Goal: Transaction & Acquisition: Purchase product/service

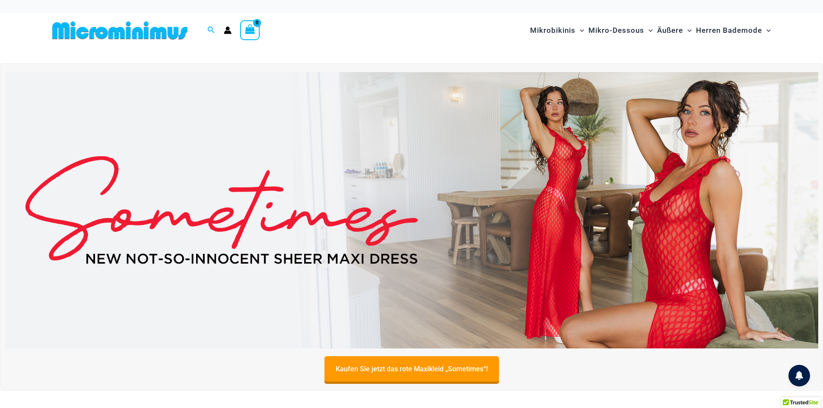
type input "**********"
click at [504, 192] on img at bounding box center [411, 210] width 813 height 276
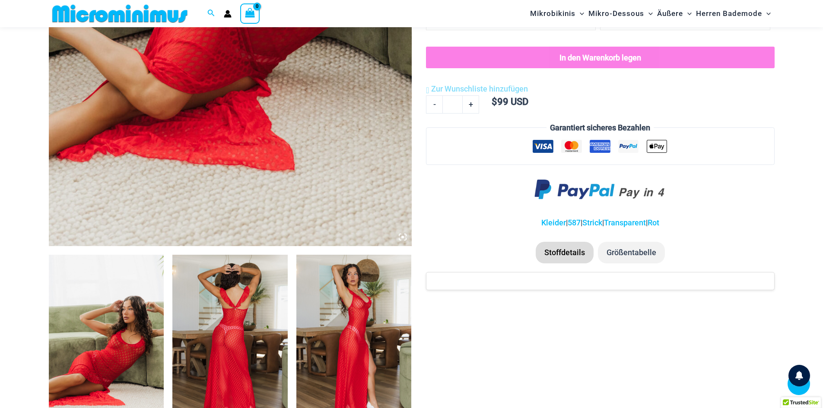
scroll to position [426, 0]
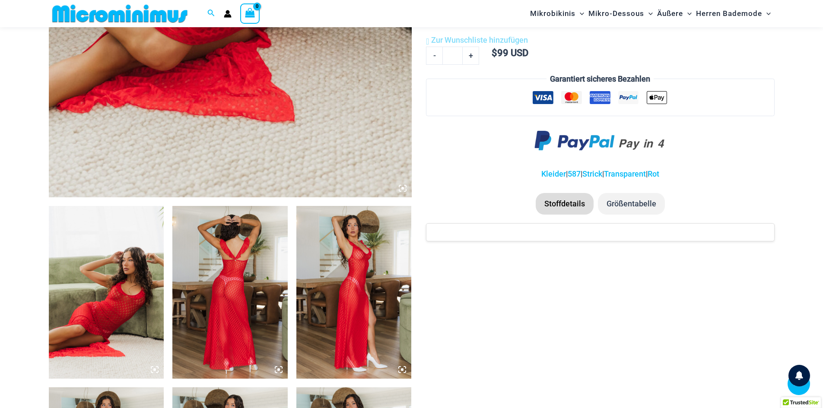
type input "**********"
click at [112, 295] on img at bounding box center [106, 292] width 115 height 173
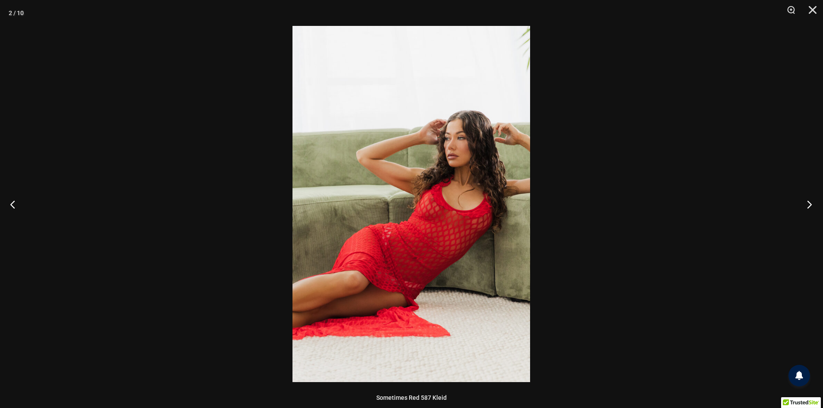
click at [808, 204] on button "Nächste" at bounding box center [807, 204] width 32 height 43
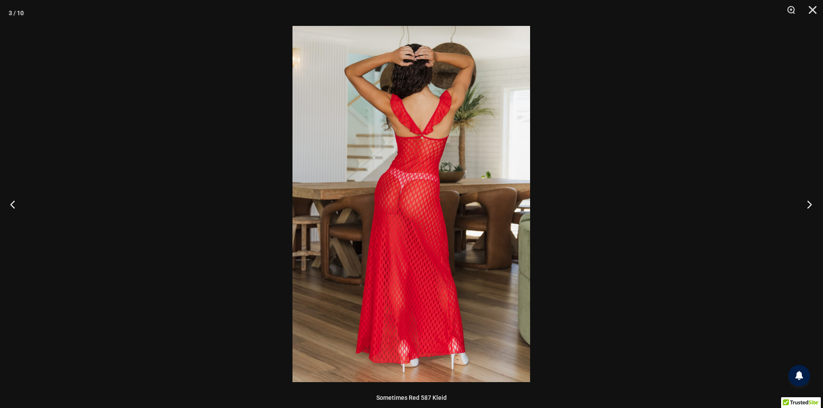
click at [805, 204] on button "Nächste" at bounding box center [807, 204] width 32 height 43
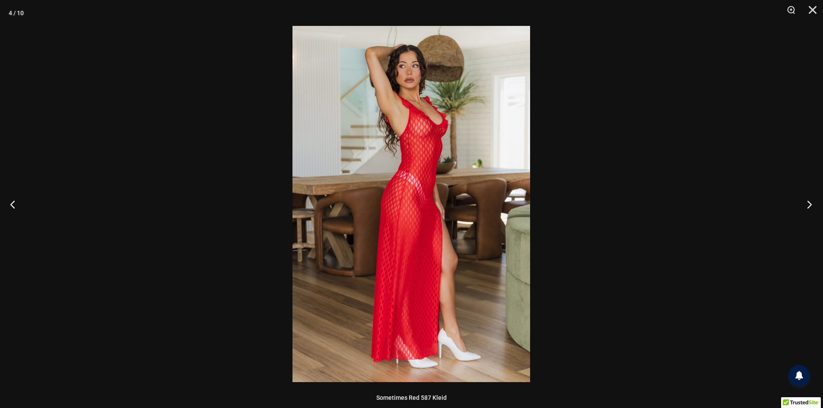
click at [803, 204] on button "Nächste" at bounding box center [807, 204] width 32 height 43
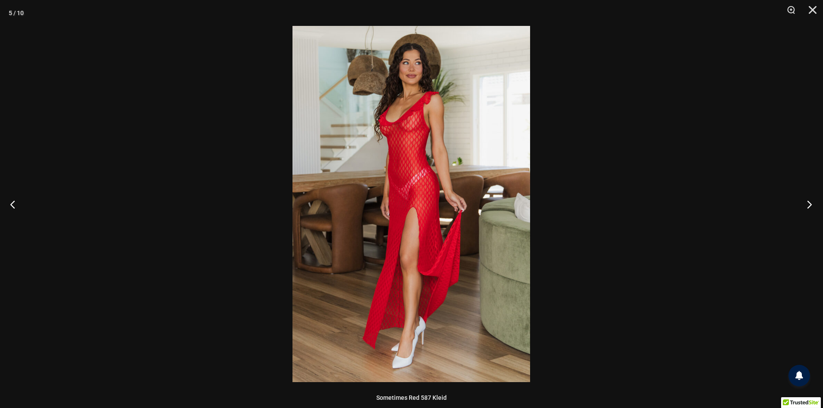
click at [801, 204] on button "Nächste" at bounding box center [807, 204] width 32 height 43
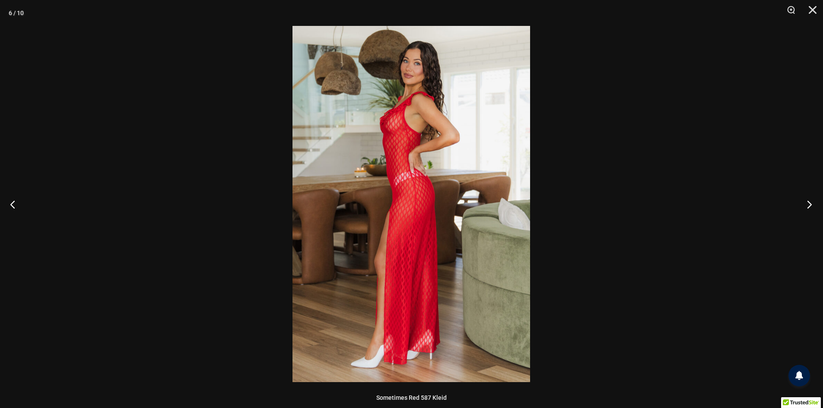
click at [798, 204] on button "Nächste" at bounding box center [807, 204] width 32 height 43
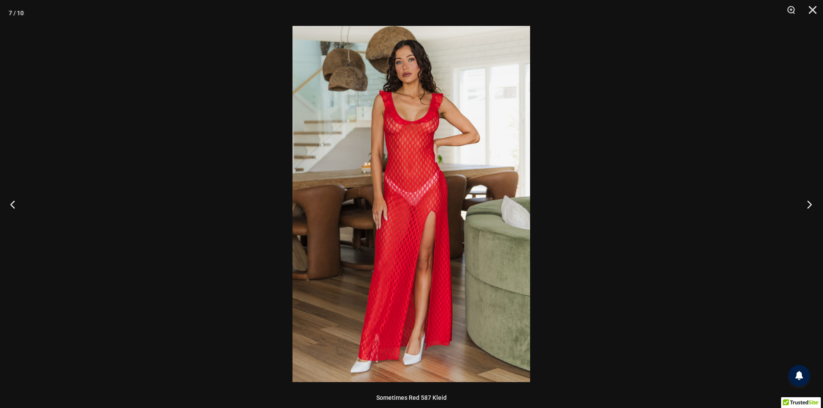
click at [798, 204] on button "Nächste" at bounding box center [807, 204] width 32 height 43
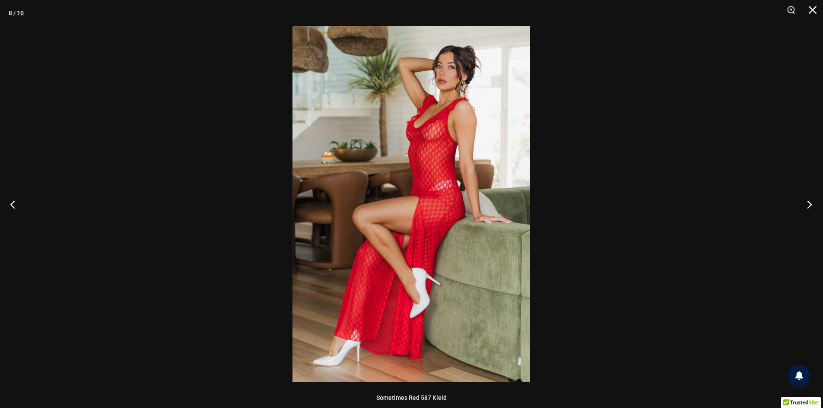
click at [798, 204] on button "Nächste" at bounding box center [807, 204] width 32 height 43
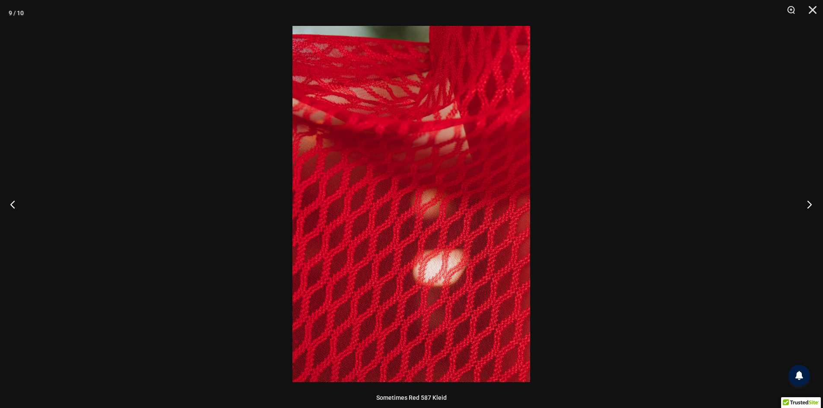
click at [802, 204] on button "Nächste" at bounding box center [807, 204] width 32 height 43
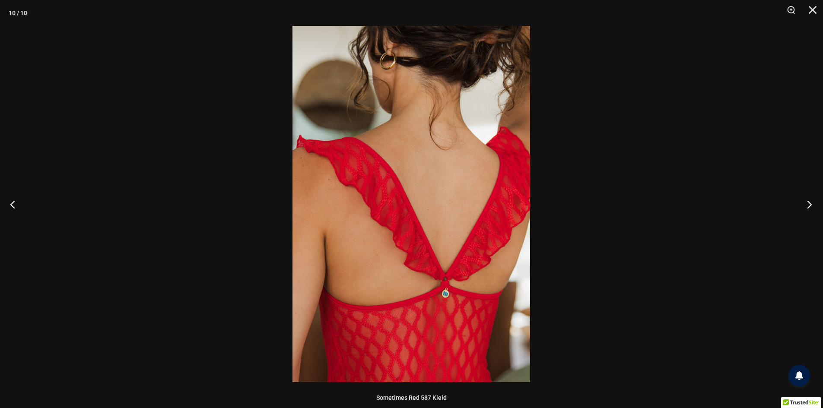
click at [802, 204] on button "Nächste" at bounding box center [807, 204] width 32 height 43
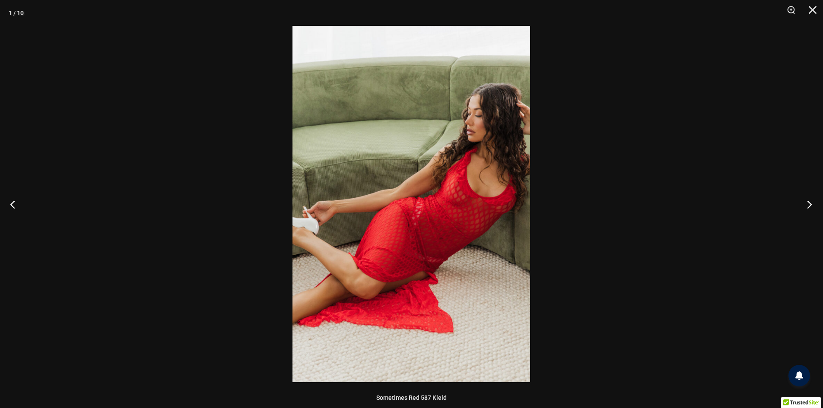
click at [802, 204] on button "Nächste" at bounding box center [807, 204] width 32 height 43
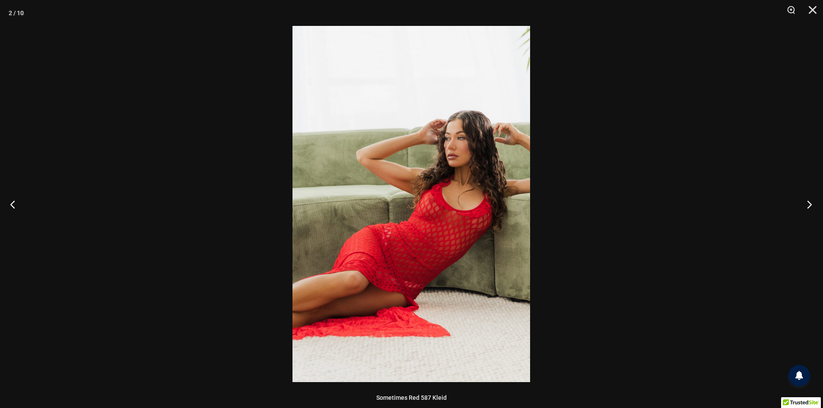
click at [802, 204] on button "Nächste" at bounding box center [807, 204] width 32 height 43
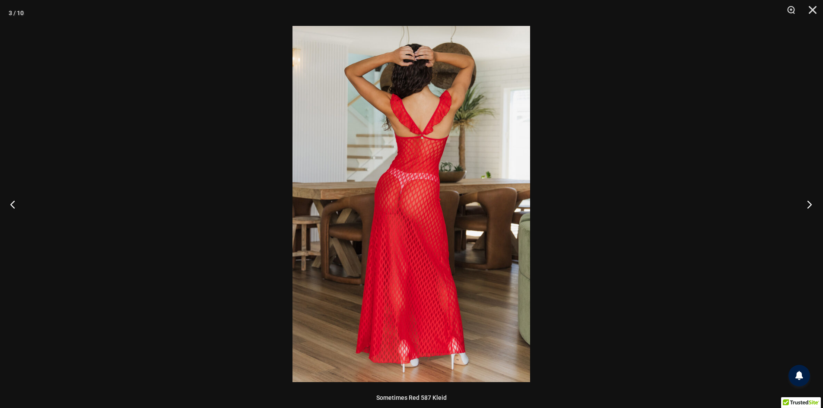
click at [802, 204] on button "Nächste" at bounding box center [807, 204] width 32 height 43
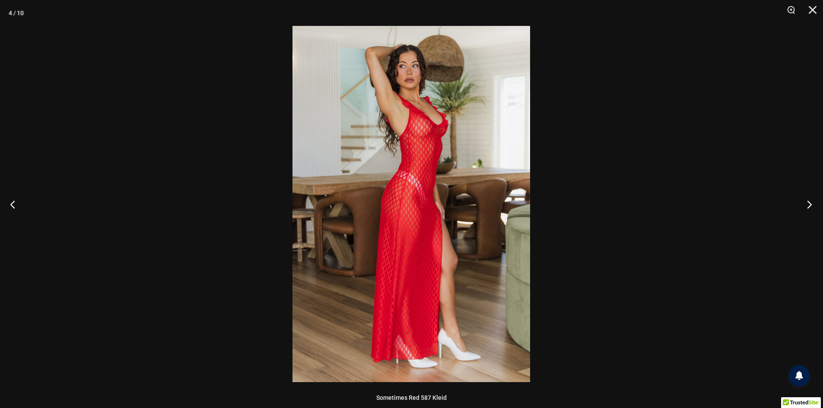
click at [802, 204] on button "Nächste" at bounding box center [807, 204] width 32 height 43
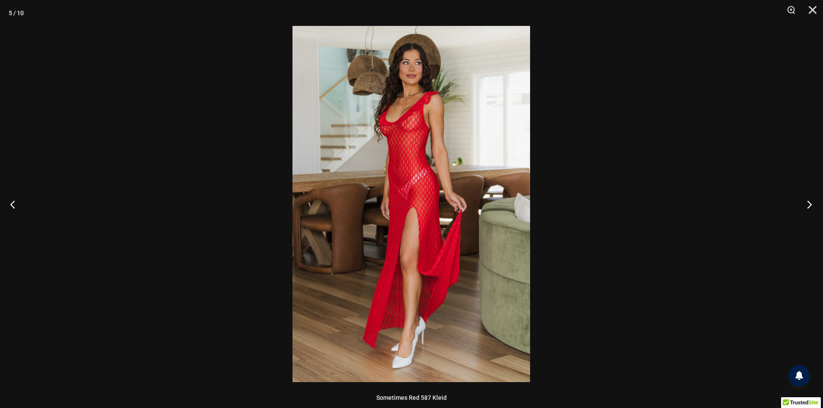
click at [801, 204] on button "Nächste" at bounding box center [807, 204] width 32 height 43
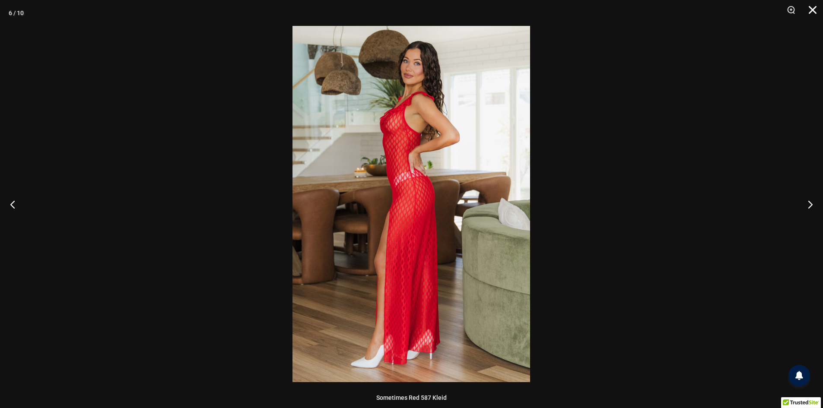
click at [813, 13] on button "Schließen" at bounding box center [810, 13] width 22 height 26
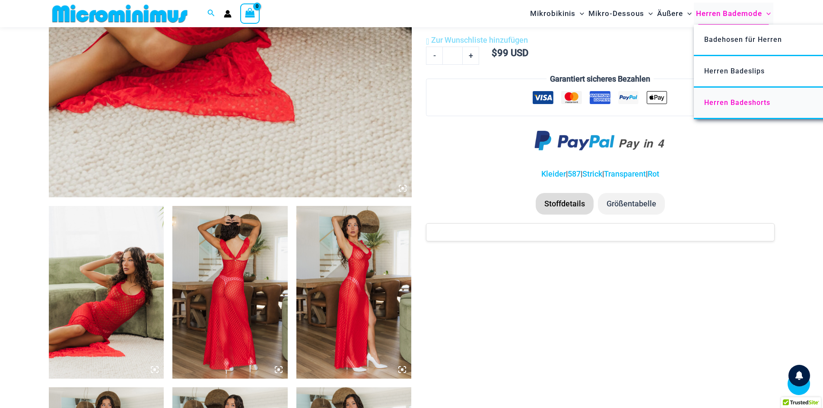
click at [731, 102] on font "Herren Badeshorts" at bounding box center [737, 102] width 66 height 8
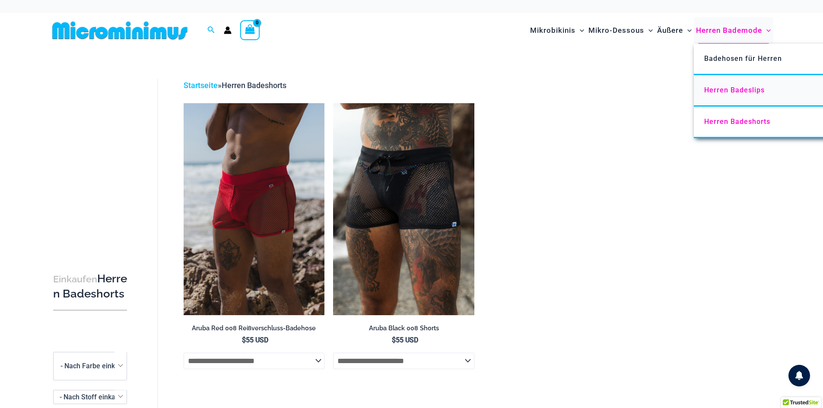
type input "**********"
click at [726, 90] on font "Herren Badeslips" at bounding box center [734, 90] width 60 height 8
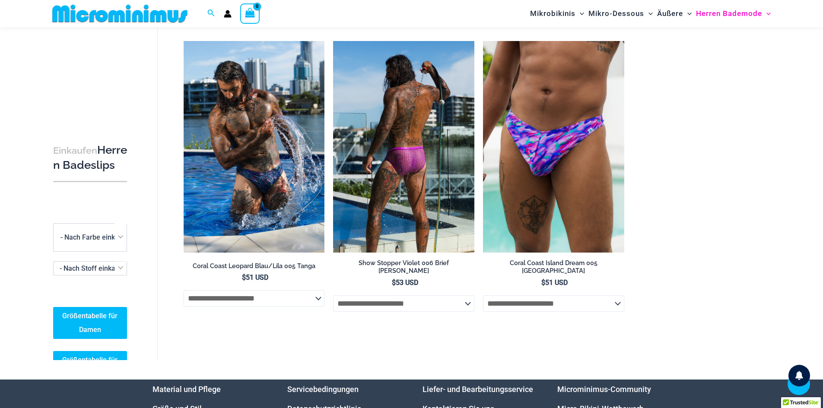
scroll to position [338, 0]
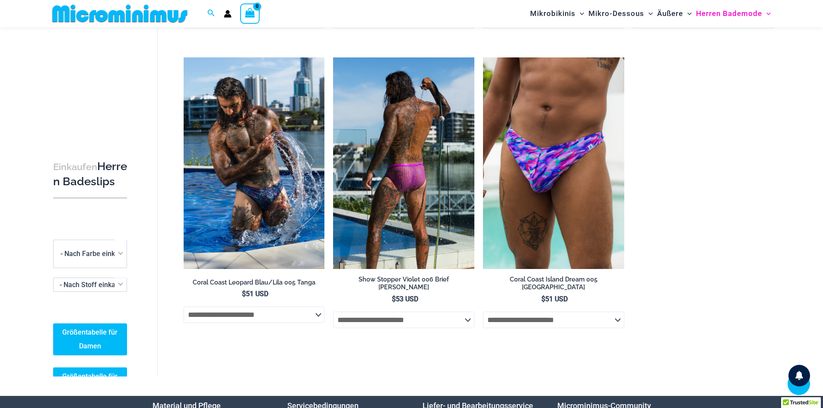
type input "**********"
click at [405, 199] on img at bounding box center [403, 163] width 141 height 212
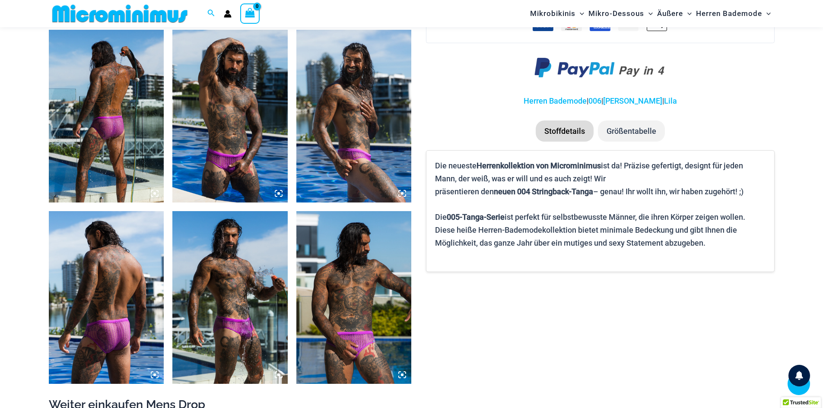
scroll to position [602, 0]
type input "**********"
click at [234, 318] on img at bounding box center [229, 297] width 115 height 173
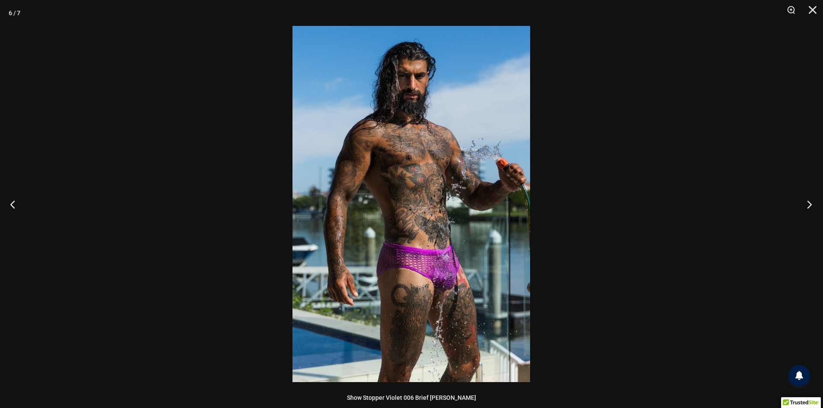
click at [808, 206] on button "Nächste" at bounding box center [807, 204] width 32 height 43
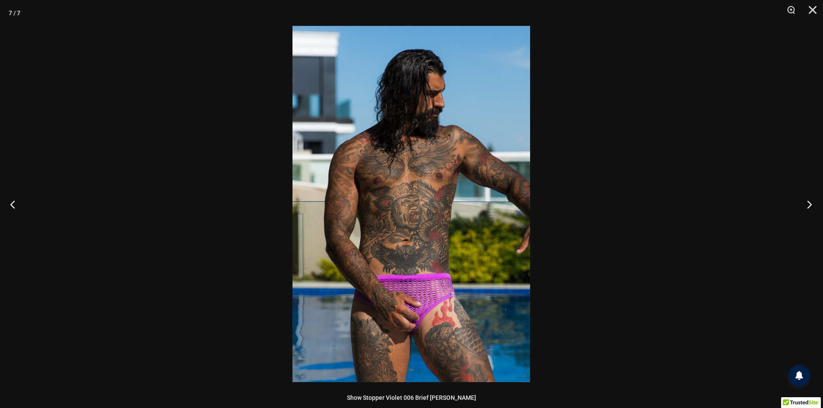
click at [804, 206] on button "Nächste" at bounding box center [807, 204] width 32 height 43
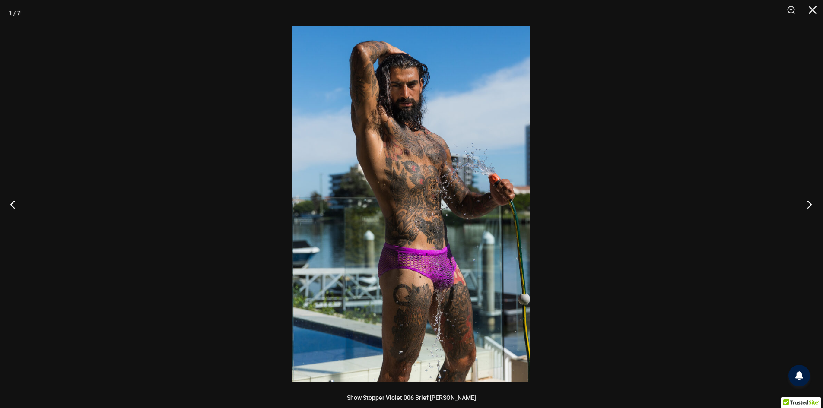
click at [804, 206] on button "Nächste" at bounding box center [807, 204] width 32 height 43
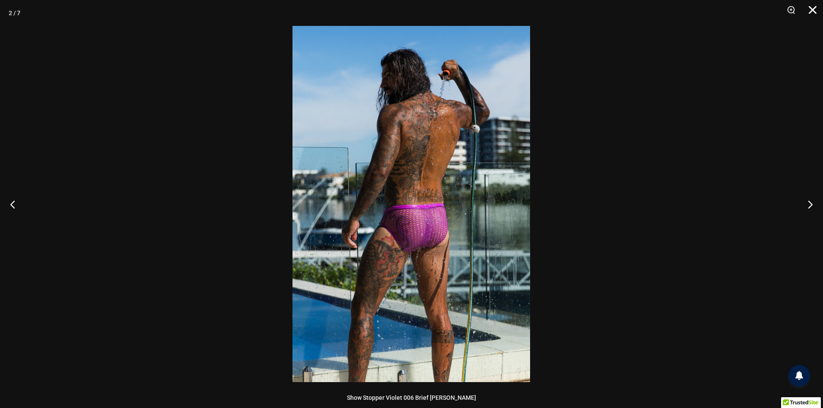
click at [808, 13] on button "Schließen" at bounding box center [810, 13] width 22 height 26
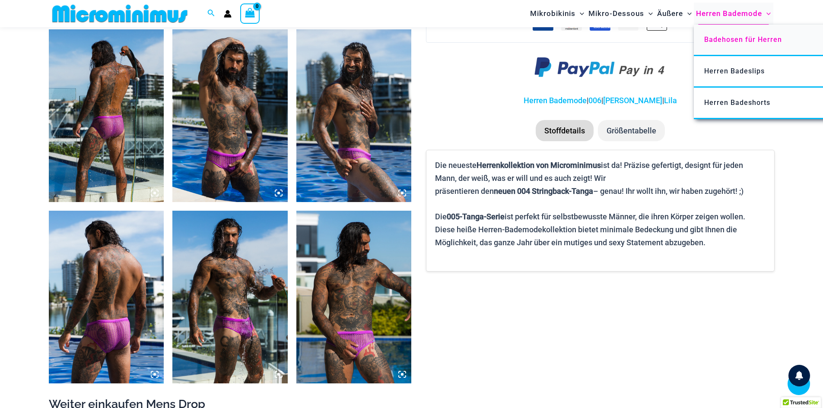
click at [734, 41] on font "Badehosen für Herren" at bounding box center [743, 39] width 78 height 8
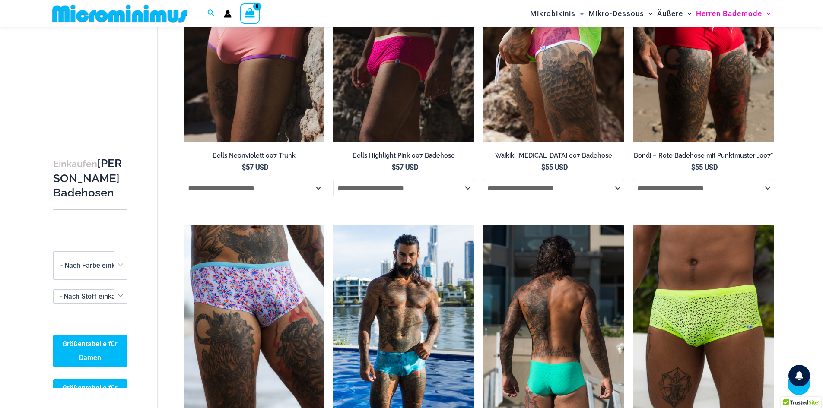
scroll to position [222, 0]
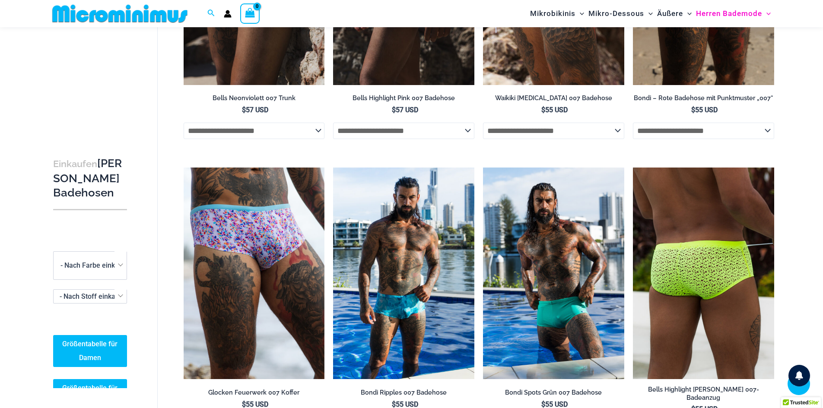
type input "**********"
click at [700, 265] on img at bounding box center [703, 274] width 141 height 212
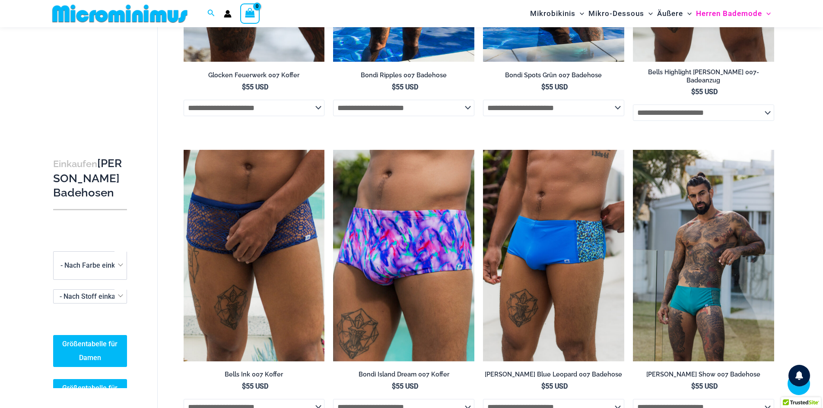
scroll to position [540, 0]
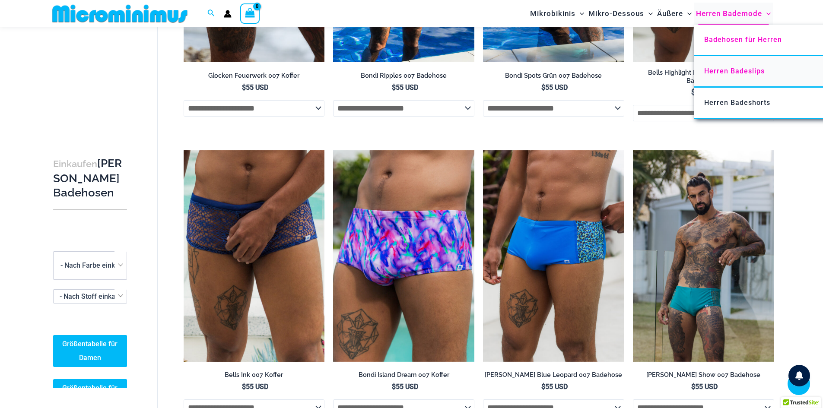
click at [751, 71] on font "Herren Badeslips" at bounding box center [734, 71] width 60 height 8
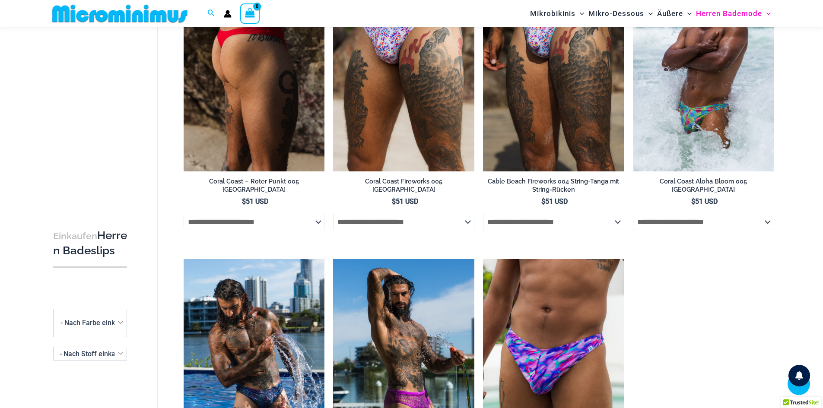
scroll to position [79, 0]
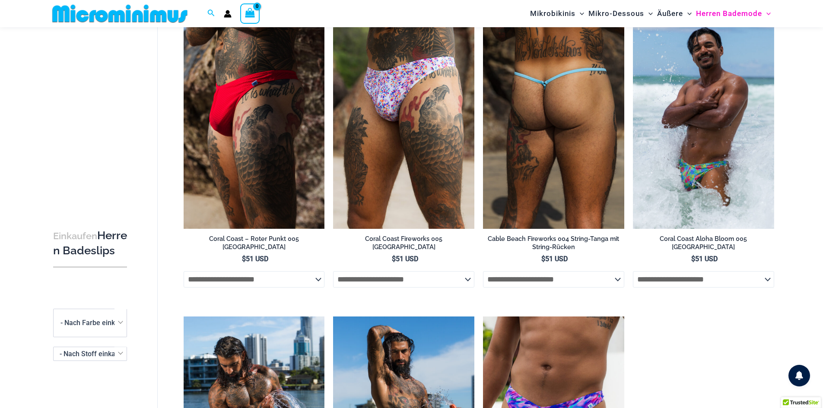
type input "**********"
click at [535, 148] on img at bounding box center [553, 123] width 141 height 212
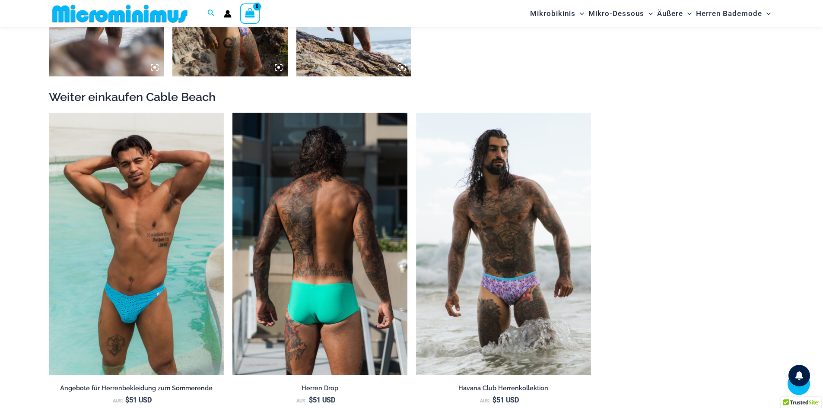
scroll to position [943, 0]
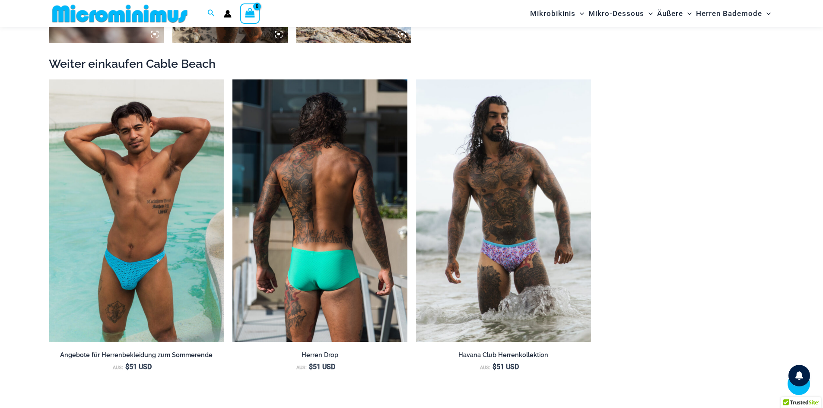
type input "**********"
click at [293, 246] on img at bounding box center [319, 210] width 175 height 263
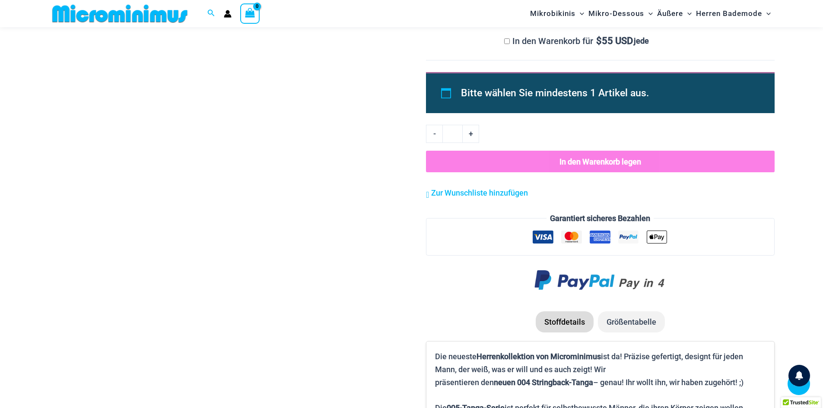
scroll to position [1077, 0]
